Goal: Find specific page/section

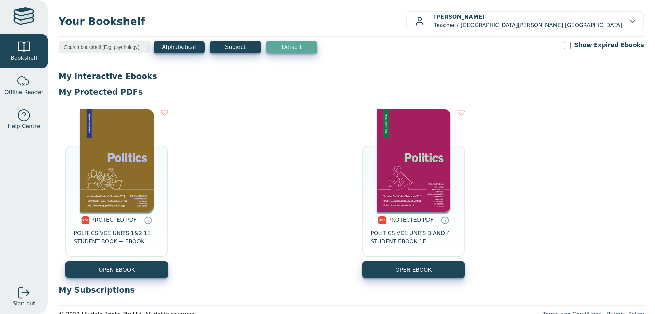
click at [81, 77] on p "My Interactive Ebooks" at bounding box center [352, 76] width 586 height 10
click at [117, 234] on span "POLITICS VCE UNITS 1&2 1E STUDENT BOOK + EBOOK" at bounding box center [117, 237] width 86 height 16
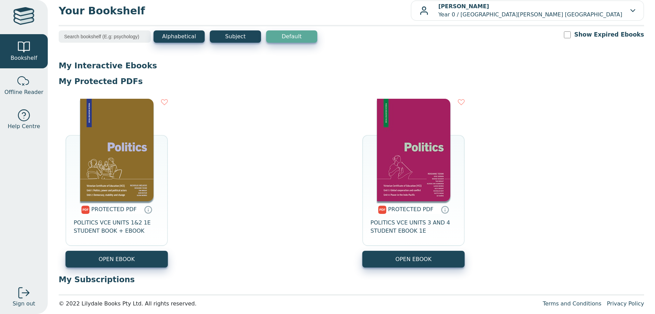
scroll to position [15, 0]
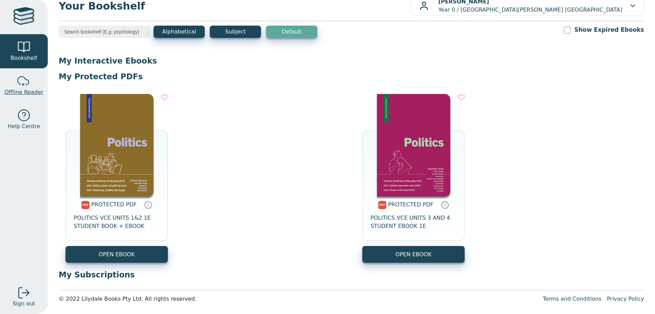
click at [26, 86] on div at bounding box center [24, 81] width 14 height 14
